Goal: Transaction & Acquisition: Book appointment/travel/reservation

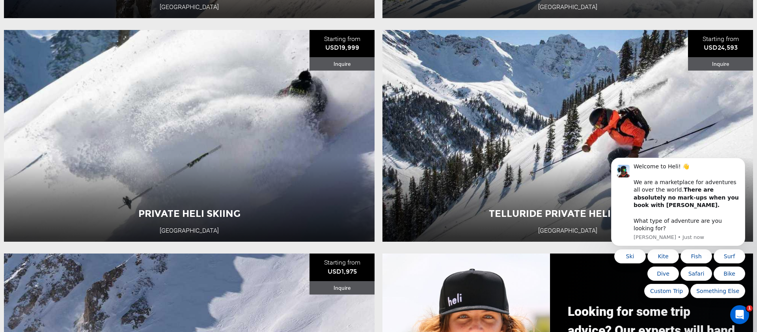
scroll to position [558, 0]
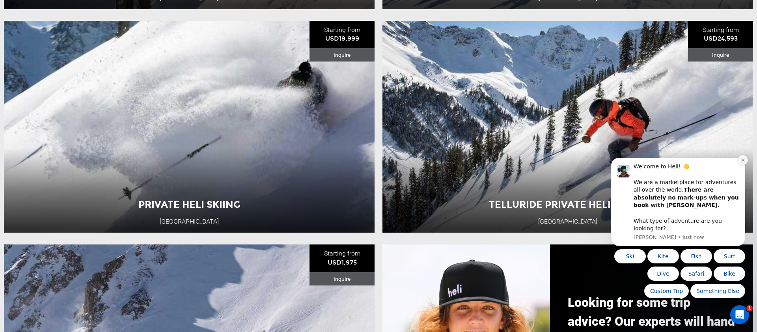
click at [742, 162] on icon "Dismiss notification" at bounding box center [743, 160] width 4 height 4
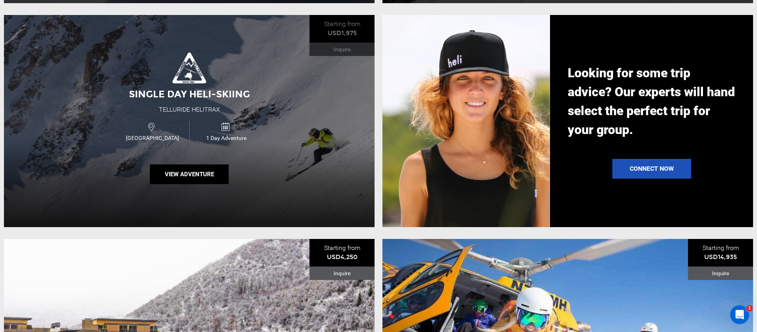
scroll to position [789, 0]
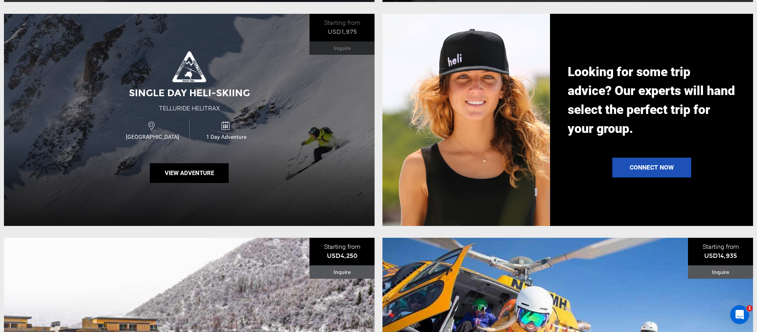
click at [220, 146] on div "Single Day Heli-Skiing Telluride Helitrax USA 1 Day Adventure View Adventure" at bounding box center [189, 120] width 370 height 212
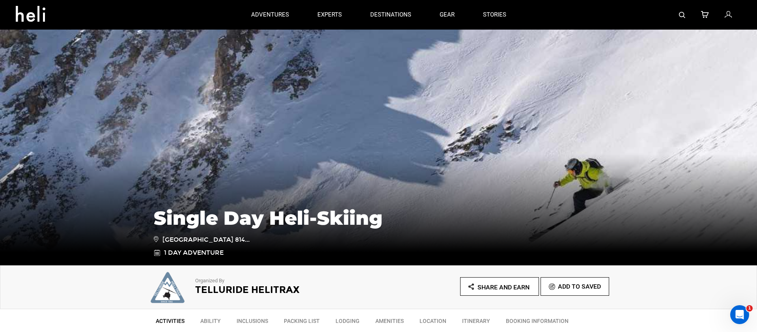
click at [157, 234] on icon at bounding box center [156, 238] width 5 height 9
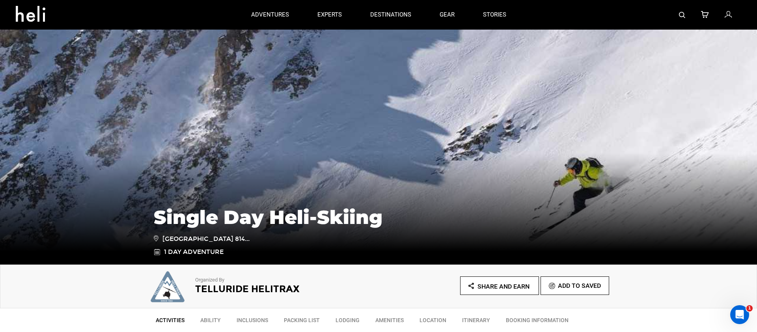
click at [155, 234] on icon at bounding box center [156, 238] width 5 height 9
drag, startPoint x: 164, startPoint y: 229, endPoint x: 255, endPoint y: 240, distance: 91.3
click at [249, 240] on span "[GEOGRAPHIC_DATA] 814..." at bounding box center [202, 239] width 96 height 10
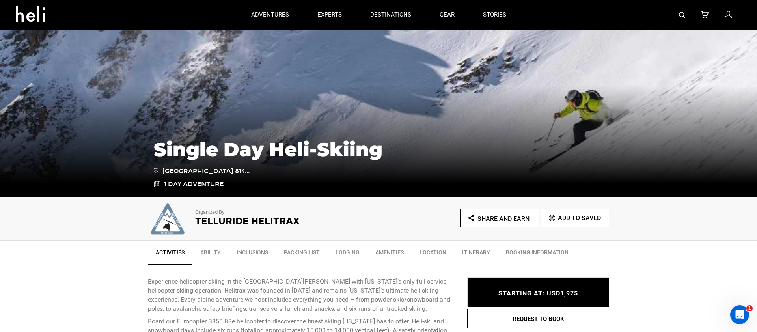
scroll to position [71, 0]
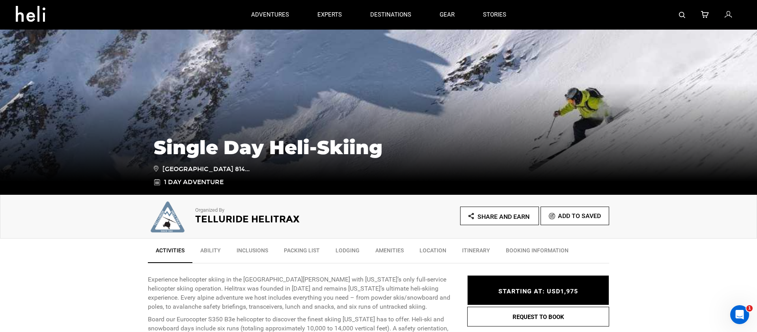
click at [430, 250] on link "Location" at bounding box center [432, 252] width 43 height 20
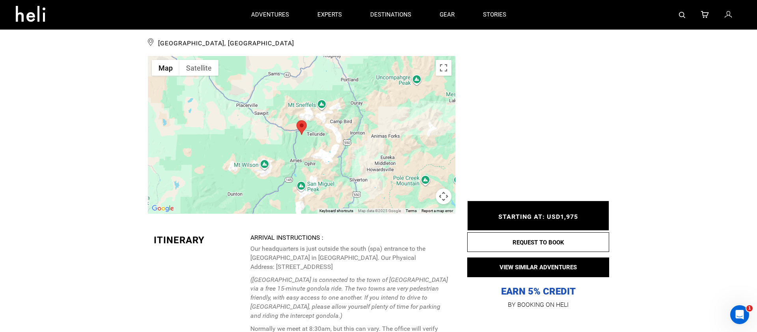
scroll to position [1254, 0]
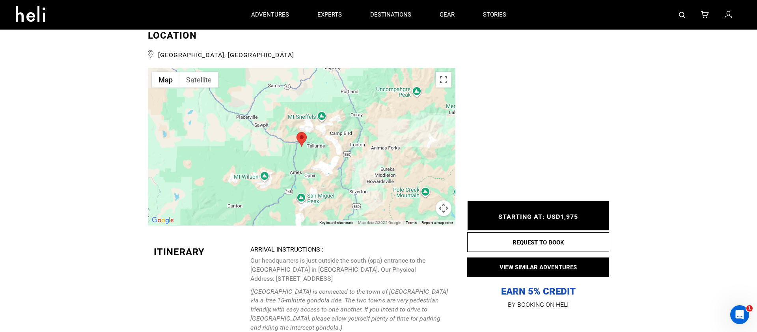
click at [78, 65] on div "Activities Ability Inclusions Packing List Lodging Amenities Location Itinerary…" at bounding box center [378, 234] width 757 height 2359
type input "Heli Skiing"
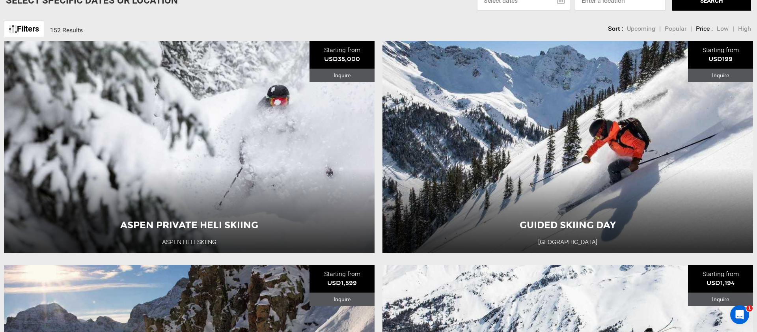
scroll to position [91, 0]
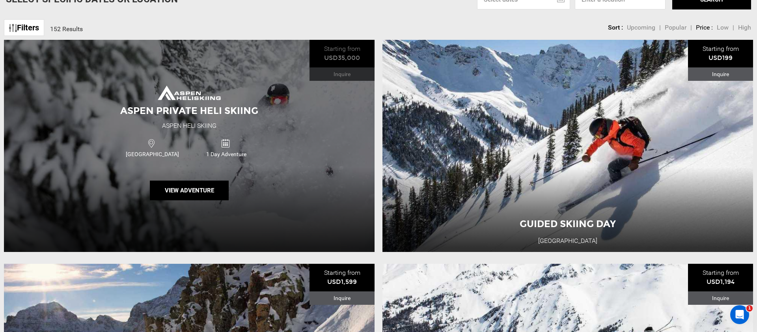
click at [295, 119] on div "Aspen Private Heli Skiing Aspen Heli Skiing USA 1 Day Adventure View Adventure" at bounding box center [189, 146] width 370 height 212
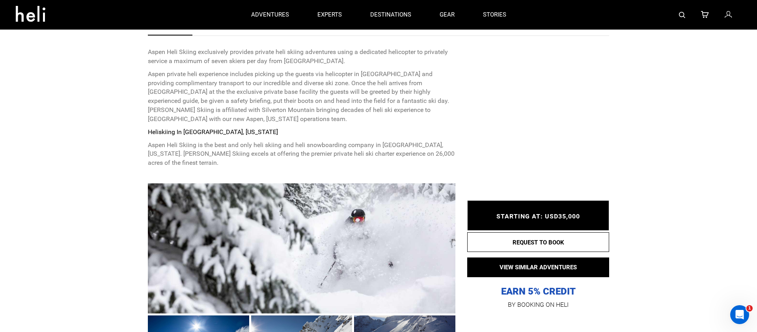
scroll to position [182, 0]
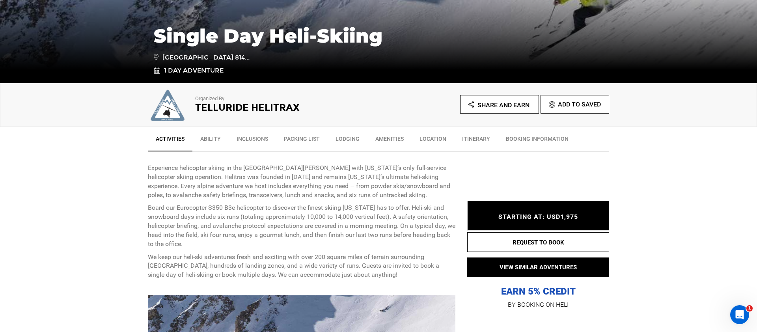
scroll to position [188, 0]
